Goal: Task Accomplishment & Management: Use online tool/utility

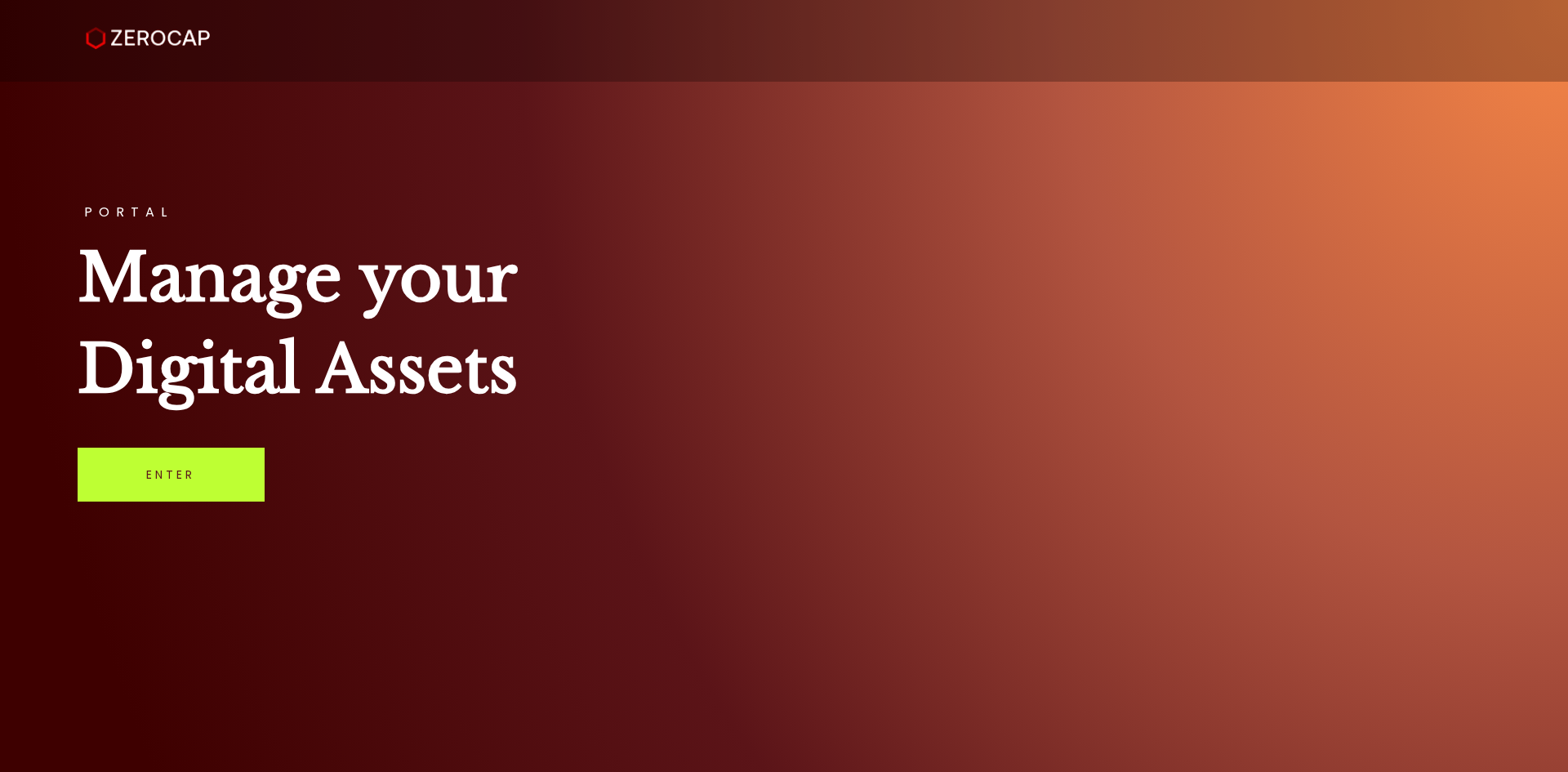
click at [154, 488] on link "Enter" at bounding box center [171, 474] width 187 height 54
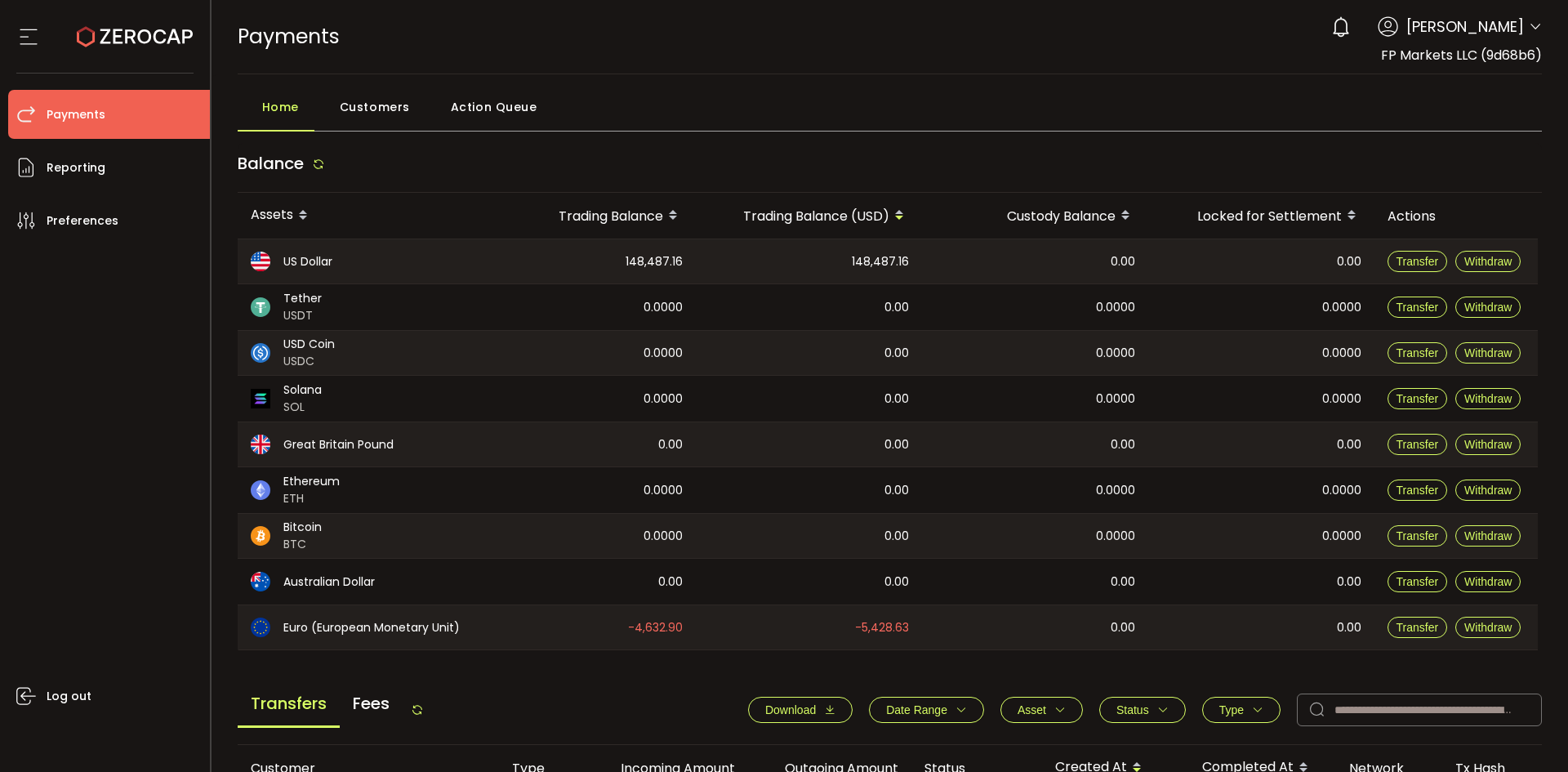
scroll to position [552, 0]
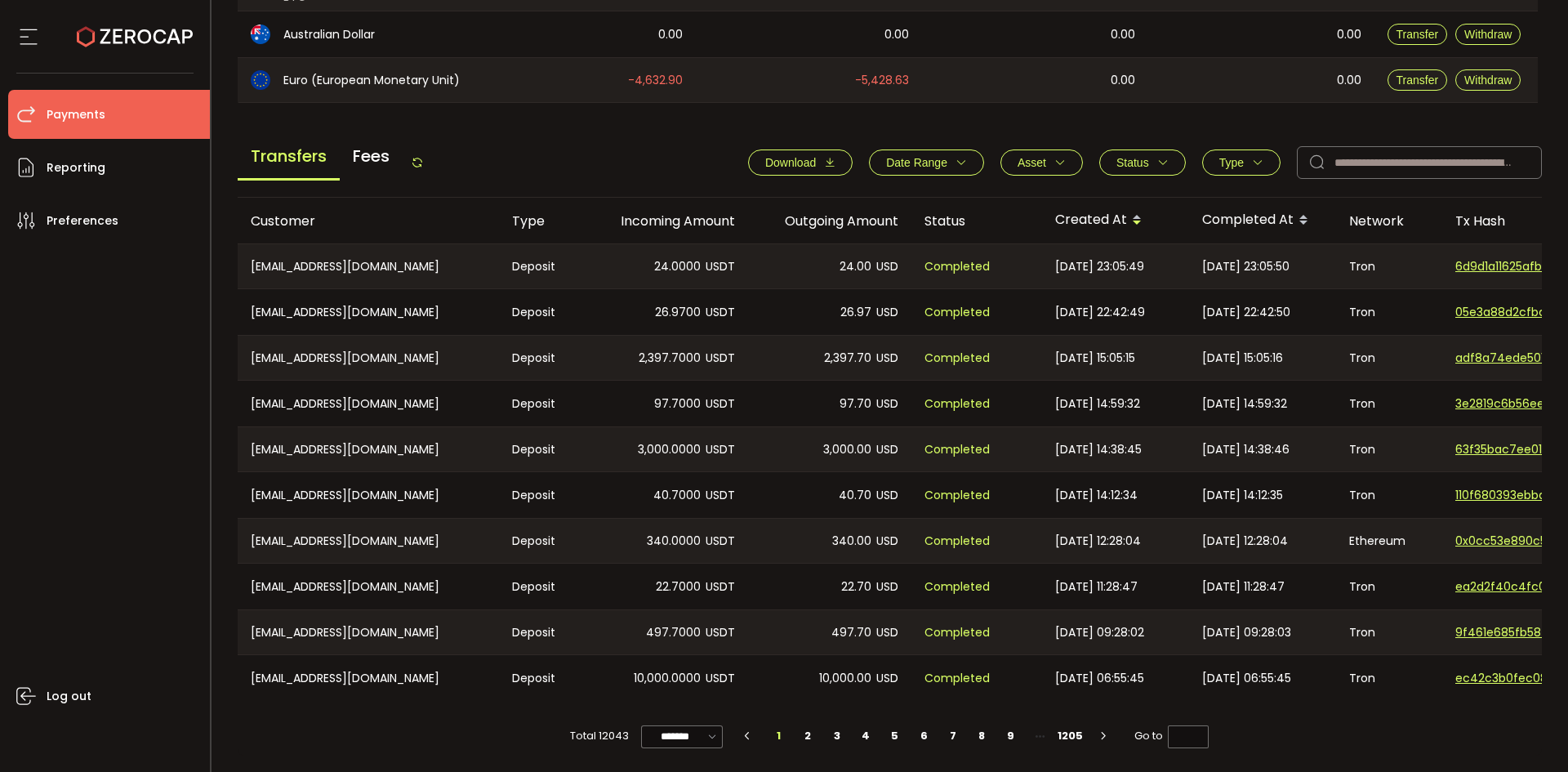
click at [1157, 157] on icon "button" at bounding box center [1163, 163] width 11 height 11
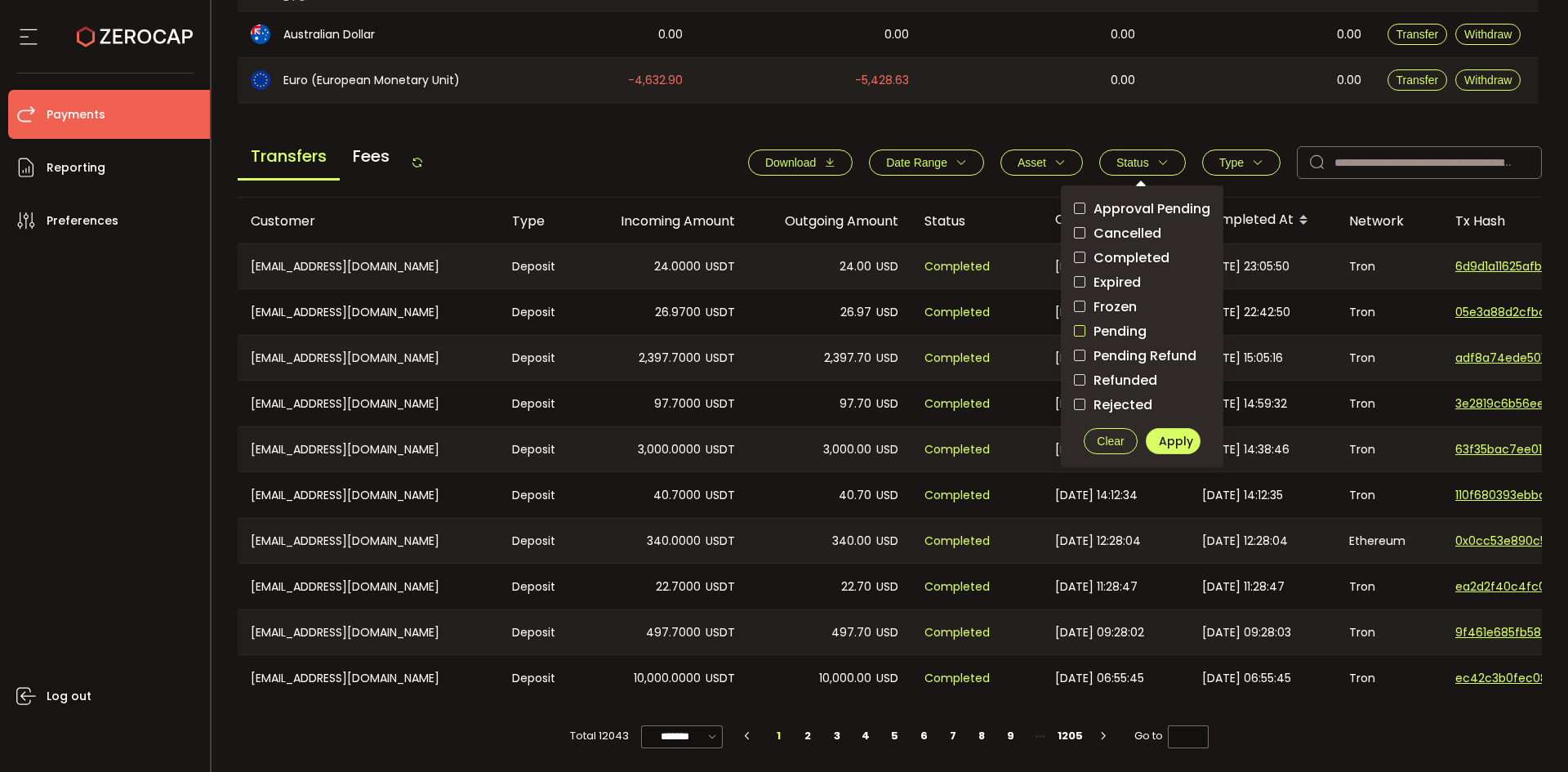
drag, startPoint x: 1078, startPoint y: 327, endPoint x: 1136, endPoint y: 376, distance: 75.9
click at [1079, 330] on span "checkbox-group" at bounding box center [1079, 330] width 11 height 11
click at [1169, 433] on span "Apply" at bounding box center [1176, 440] width 35 height 16
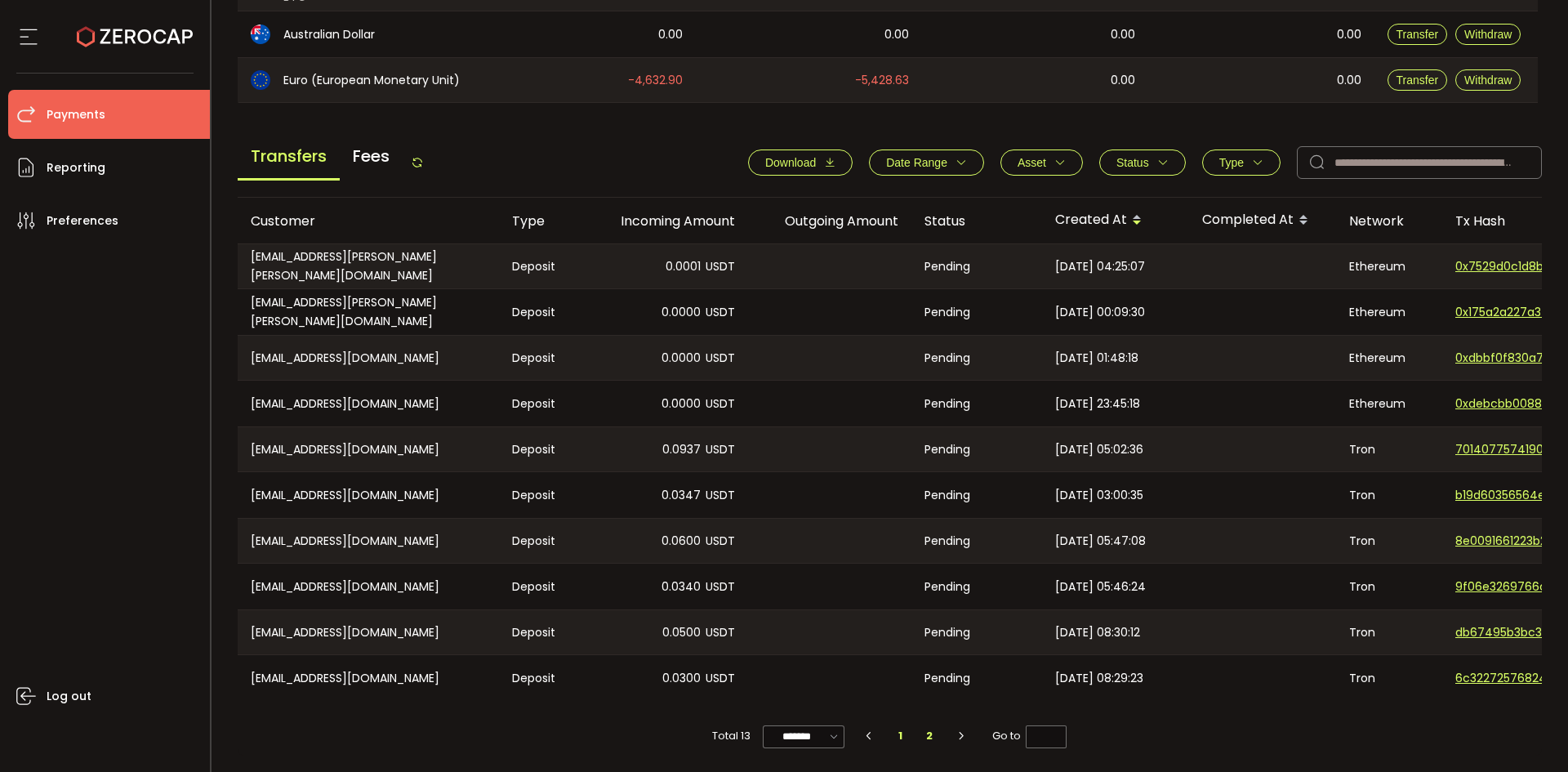
click at [926, 737] on li "2" at bounding box center [929, 736] width 29 height 22
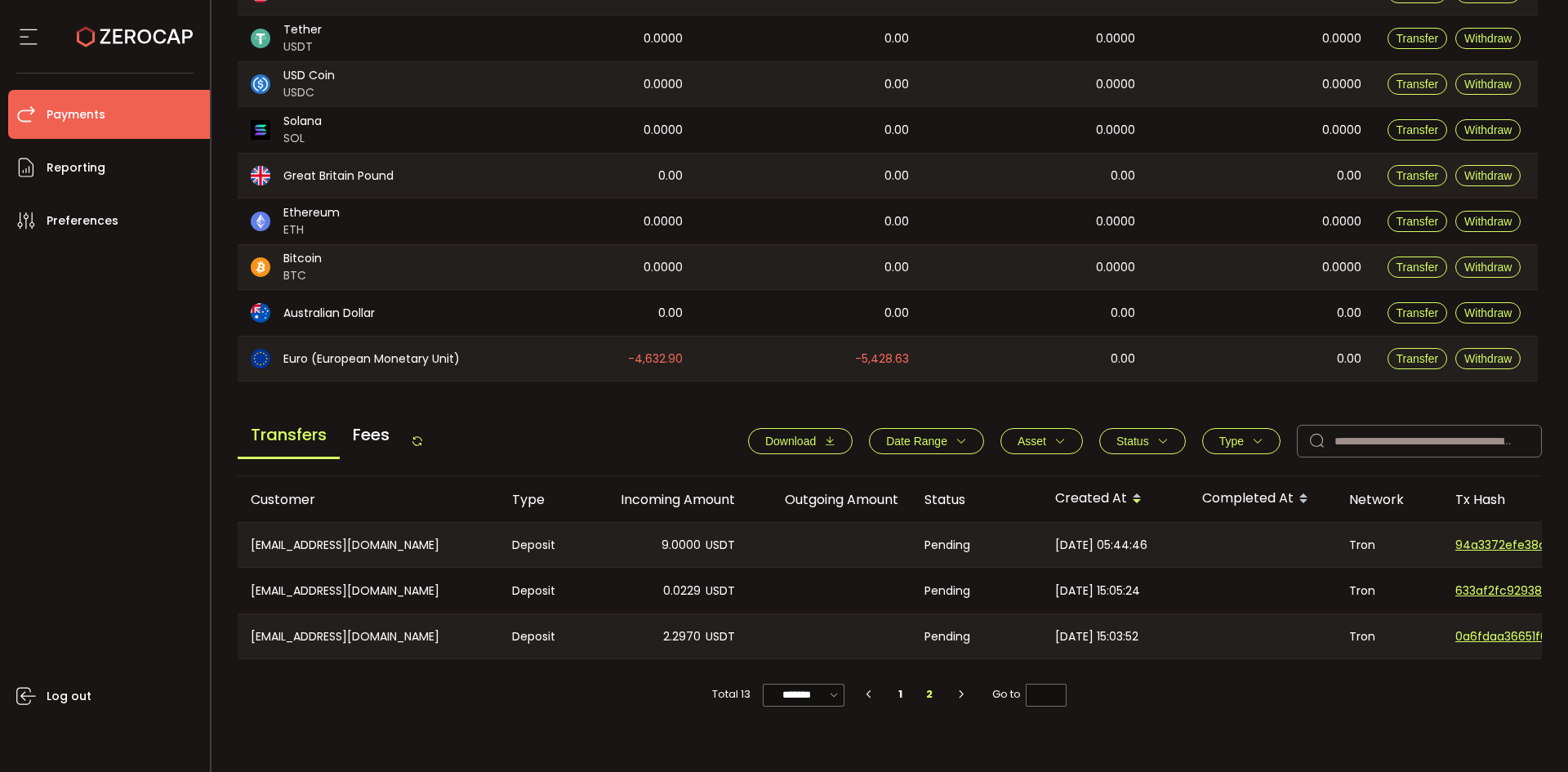
scroll to position [269, 0]
click at [901, 698] on li "1" at bounding box center [901, 693] width 29 height 22
type input "*"
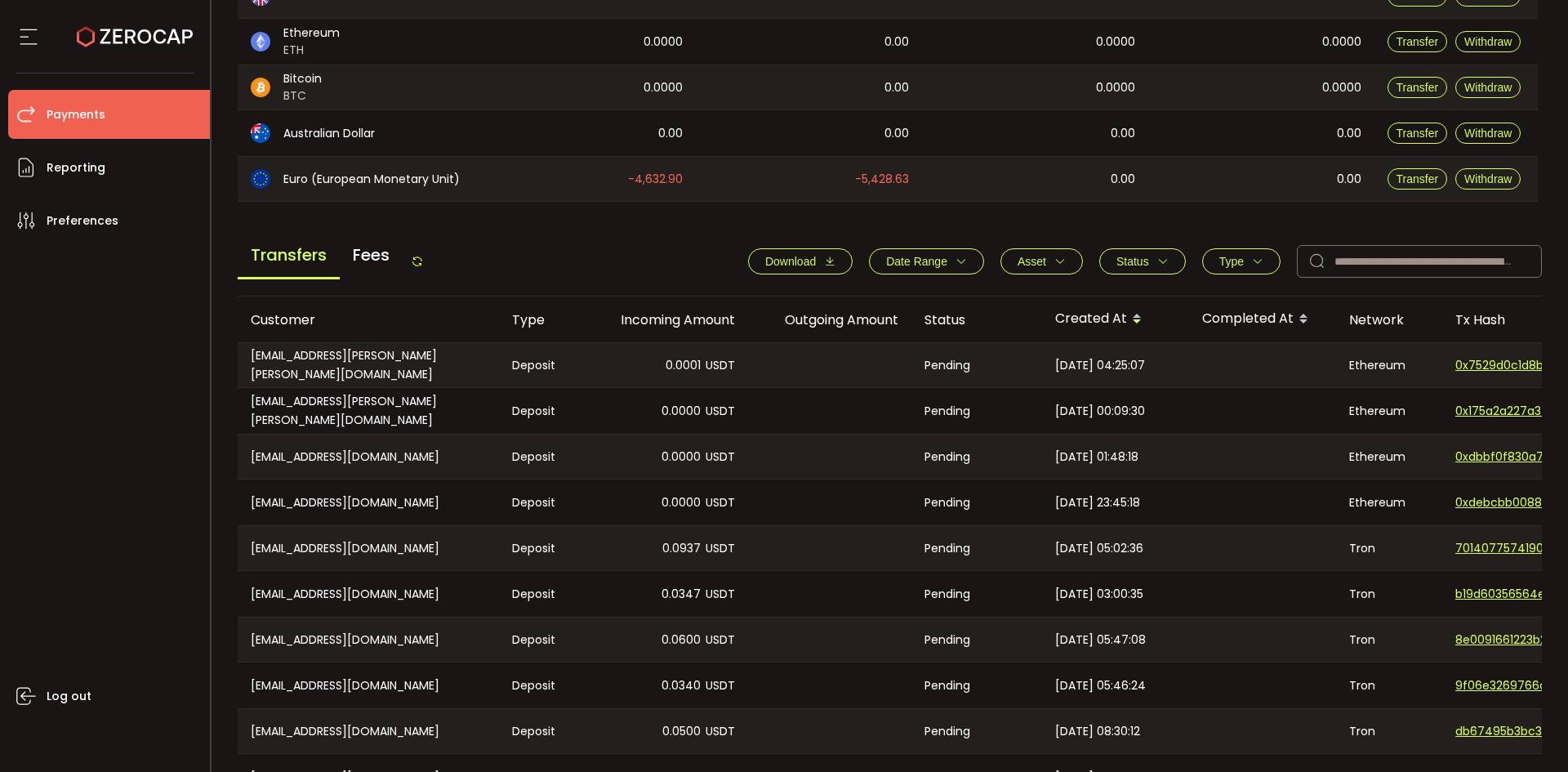
scroll to position [552, 0]
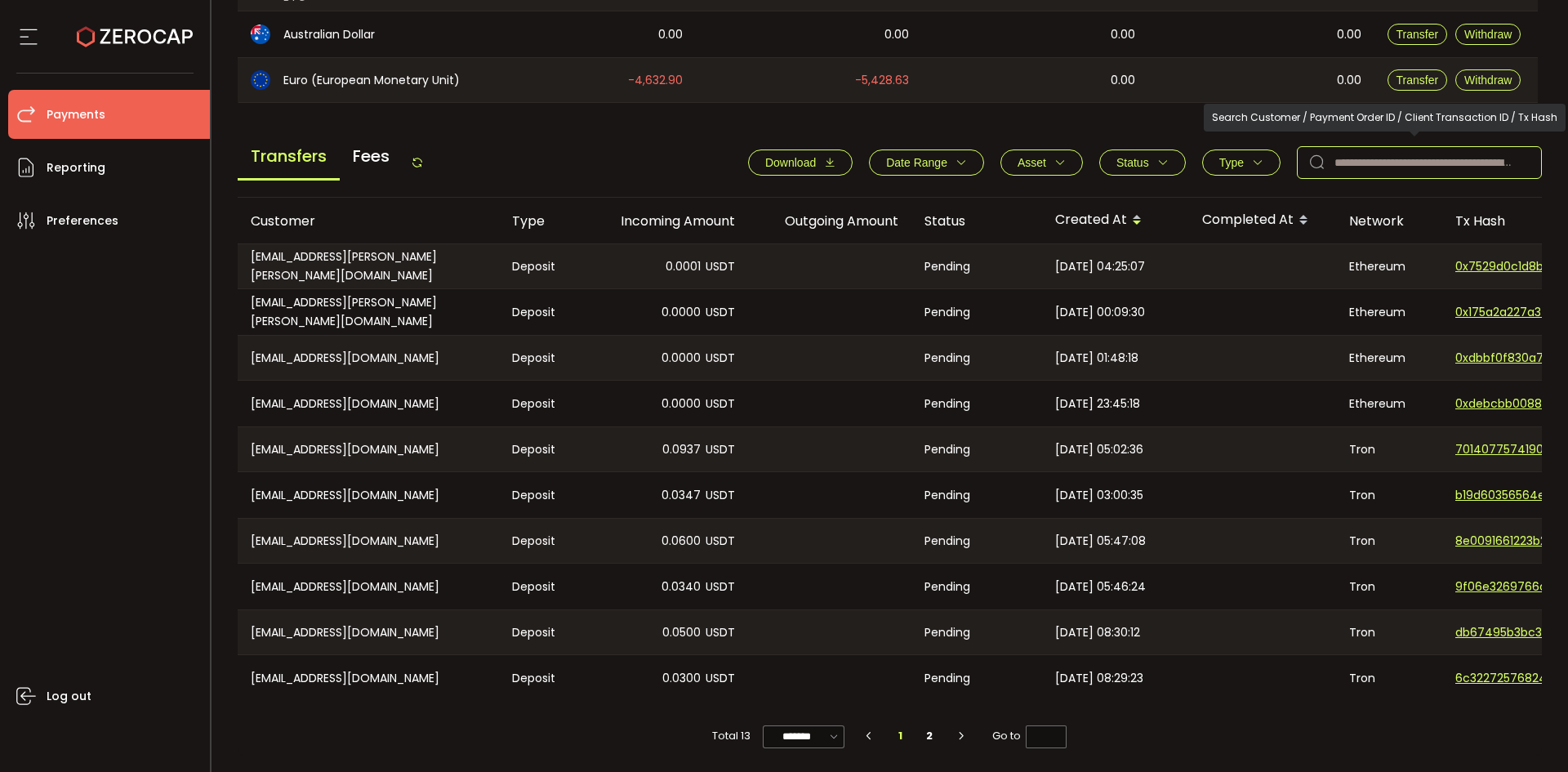
click at [1356, 154] on input "text" at bounding box center [1420, 162] width 245 height 33
paste input "**********"
type input "**********"
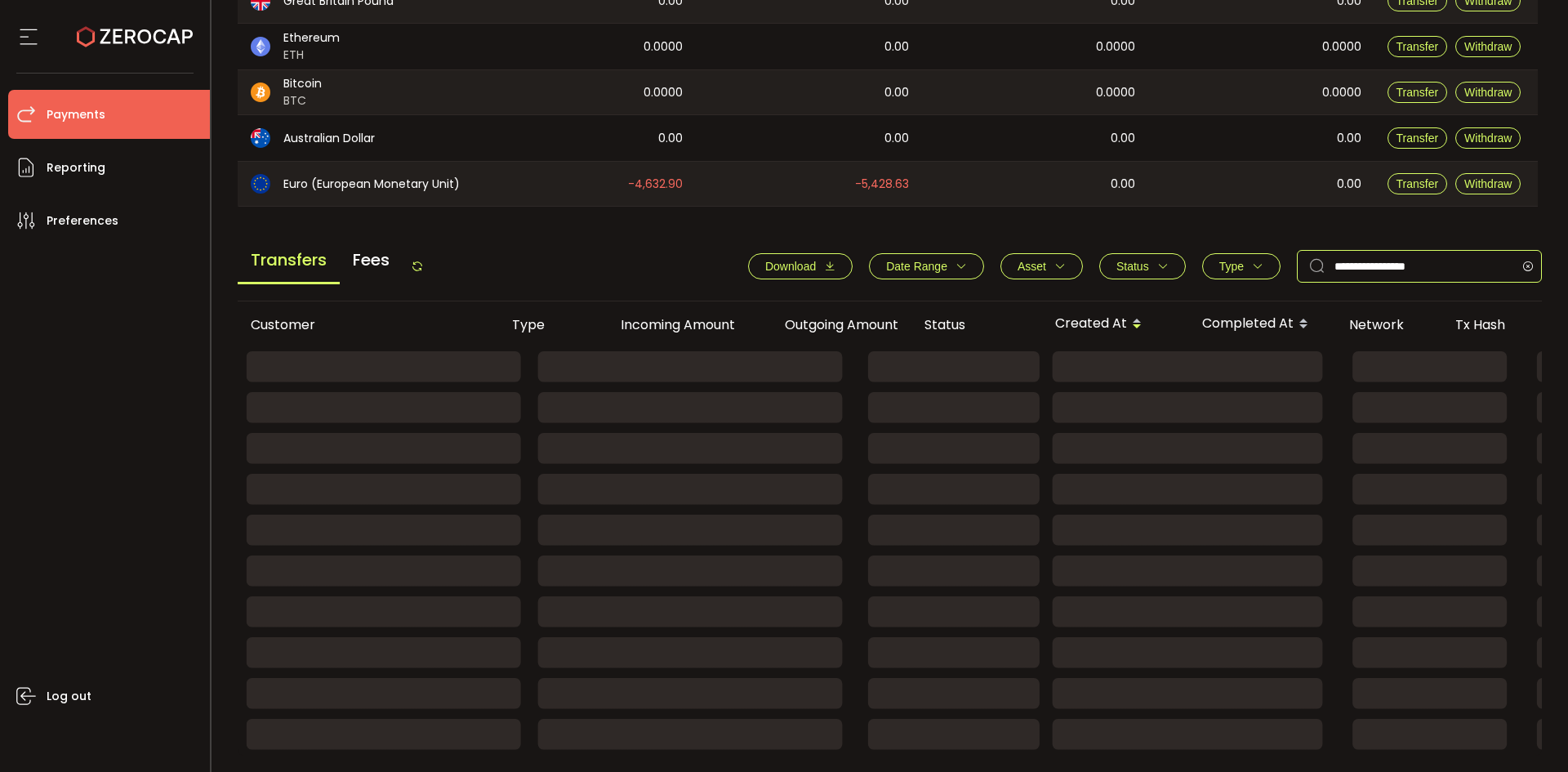
scroll to position [269, 0]
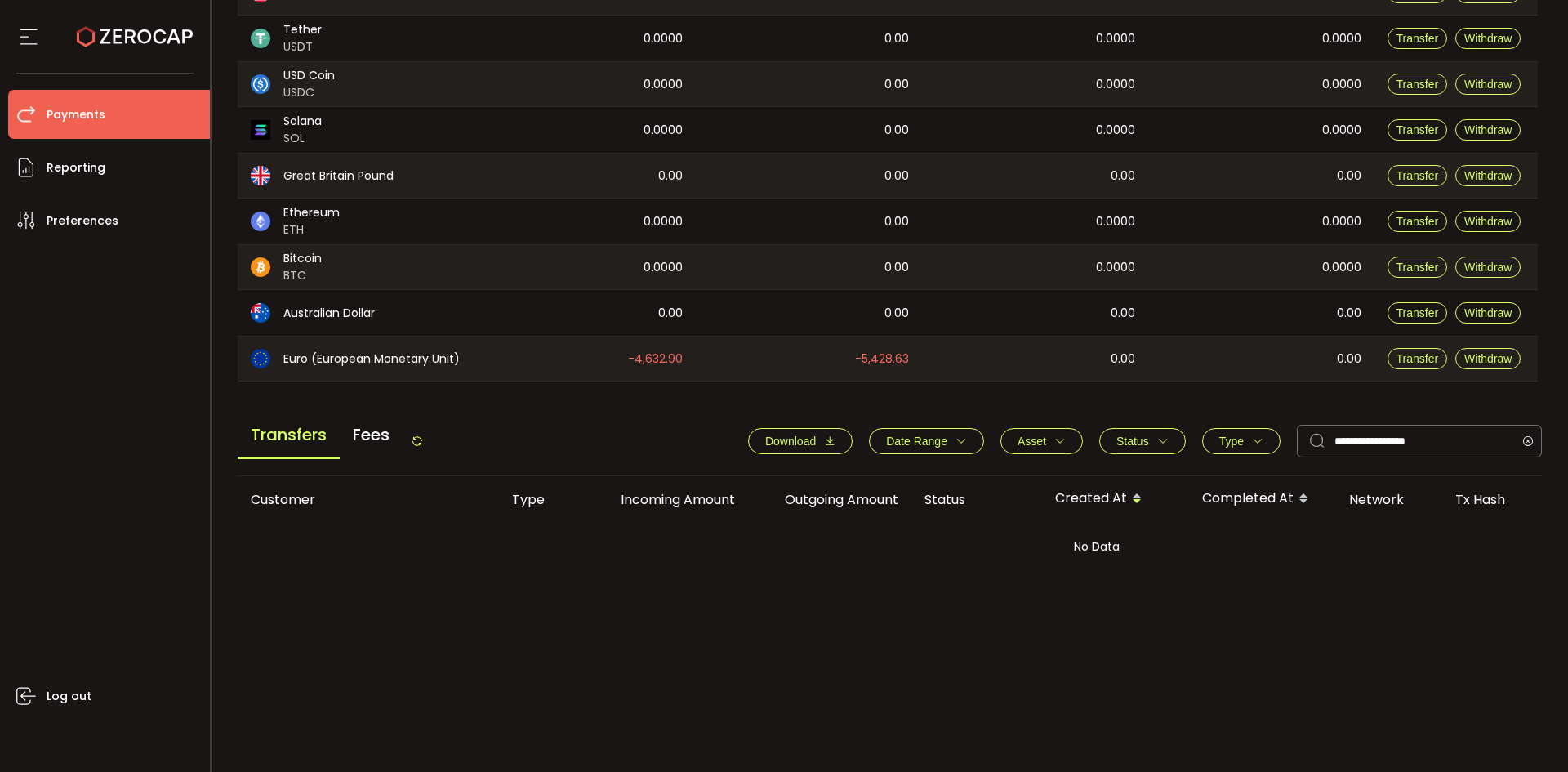
click at [1136, 440] on span "Status" at bounding box center [1133, 441] width 33 height 13
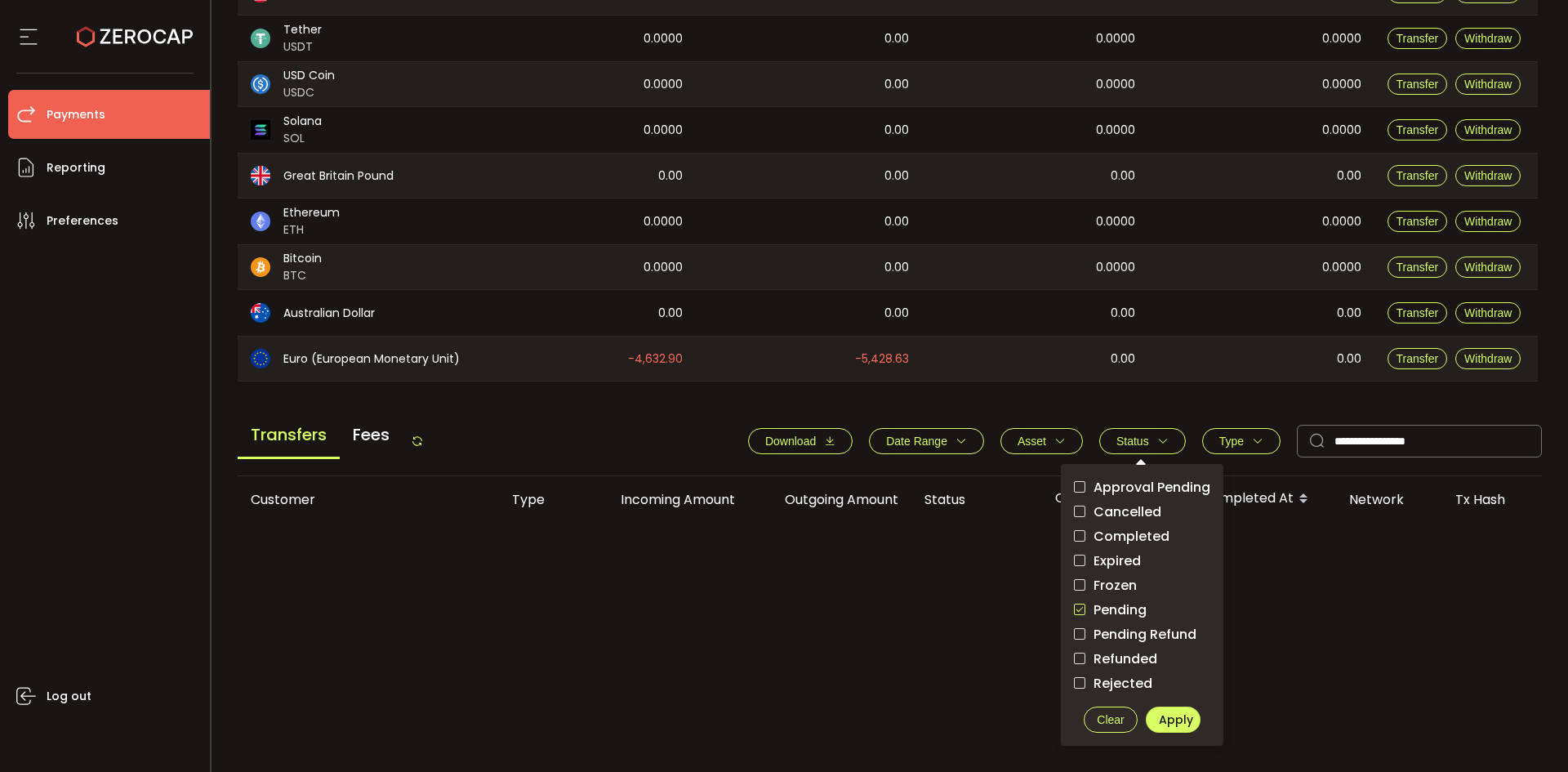
click at [1074, 612] on span "checkbox-group" at bounding box center [1079, 609] width 11 height 11
click at [1179, 712] on span "Apply" at bounding box center [1176, 719] width 35 height 16
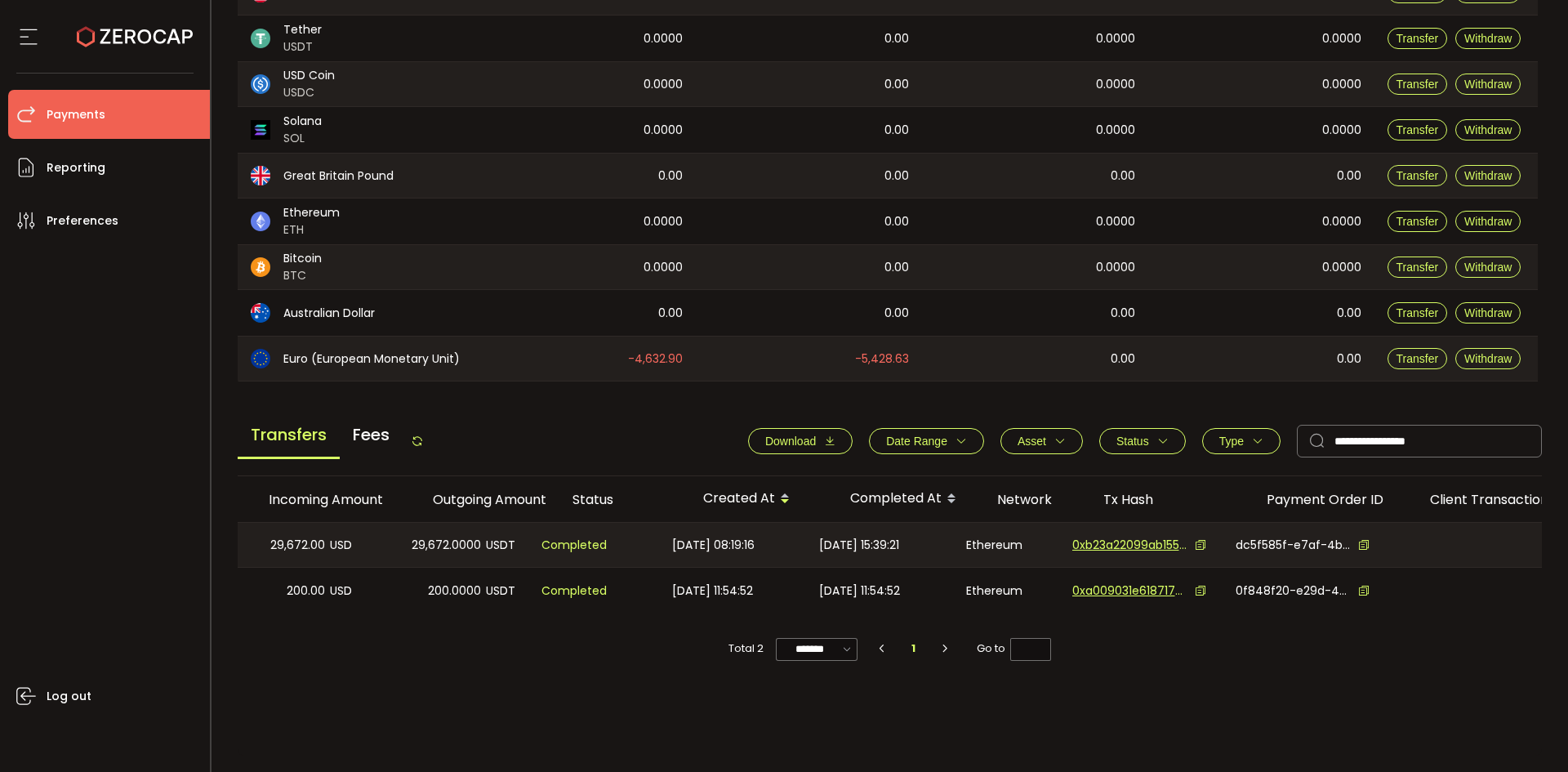
scroll to position [0, 419]
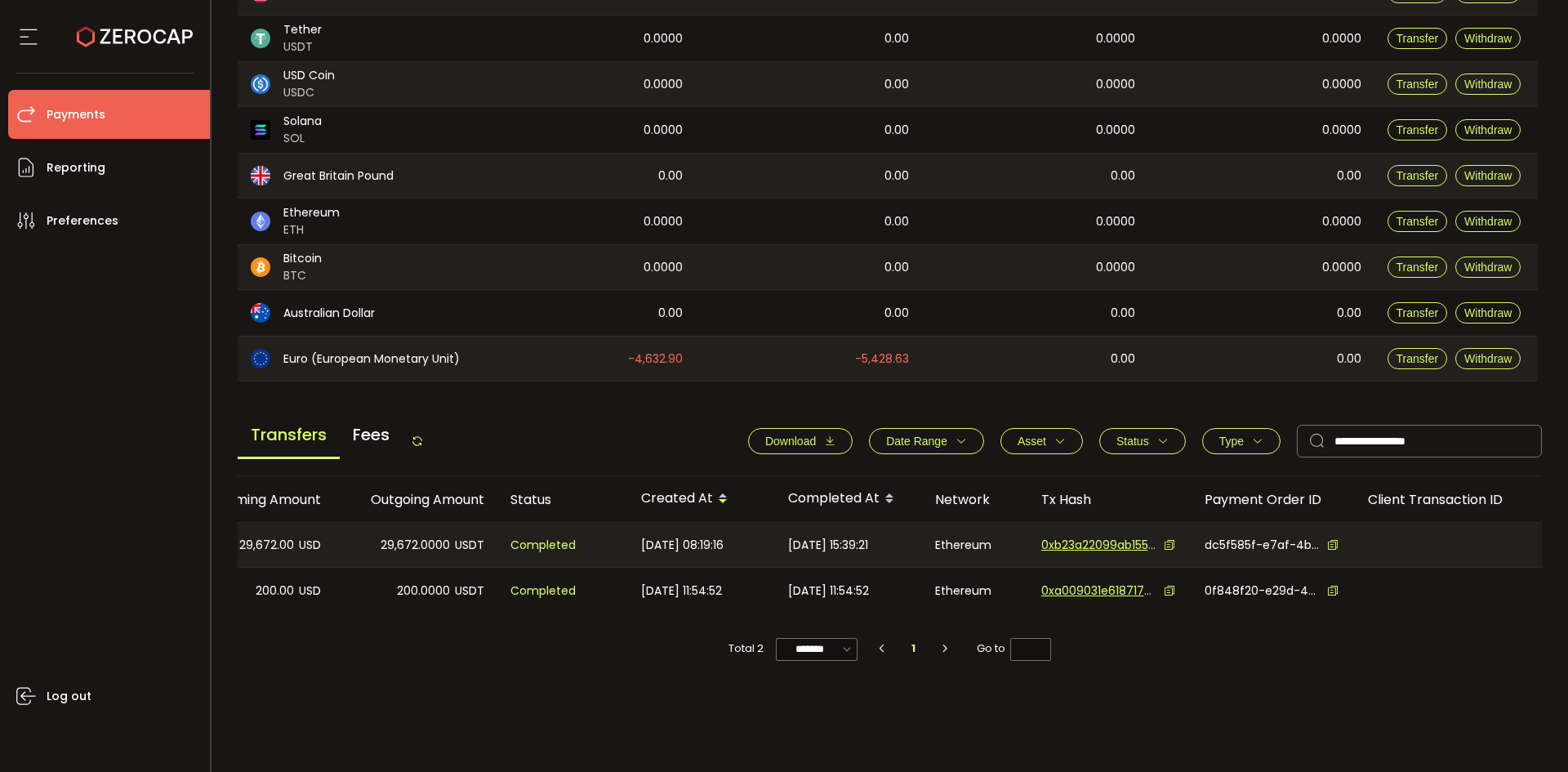
click at [1164, 541] on icon at bounding box center [1169, 545] width 11 height 11
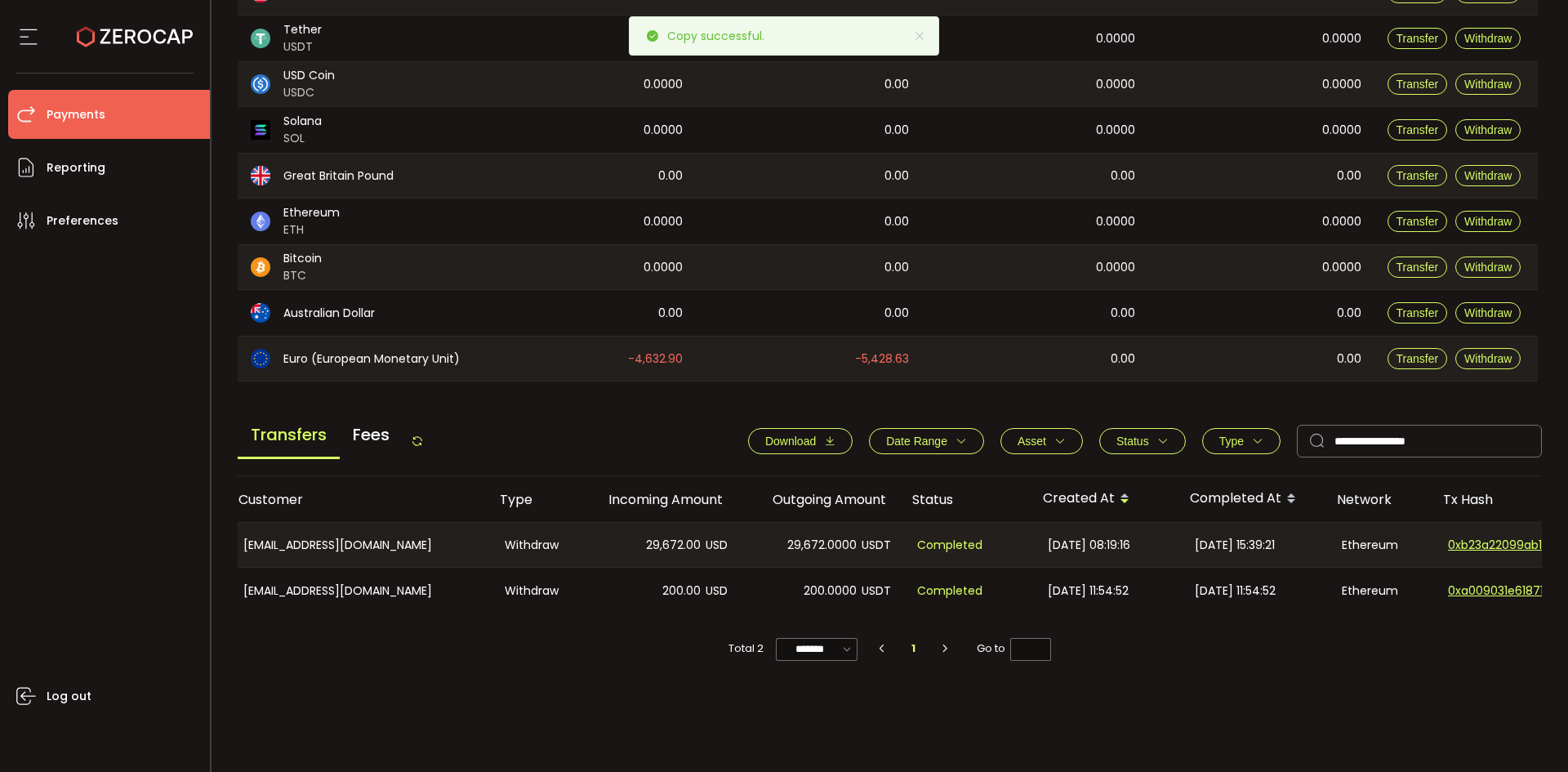
scroll to position [0, 0]
